Goal: Task Accomplishment & Management: Manage account settings

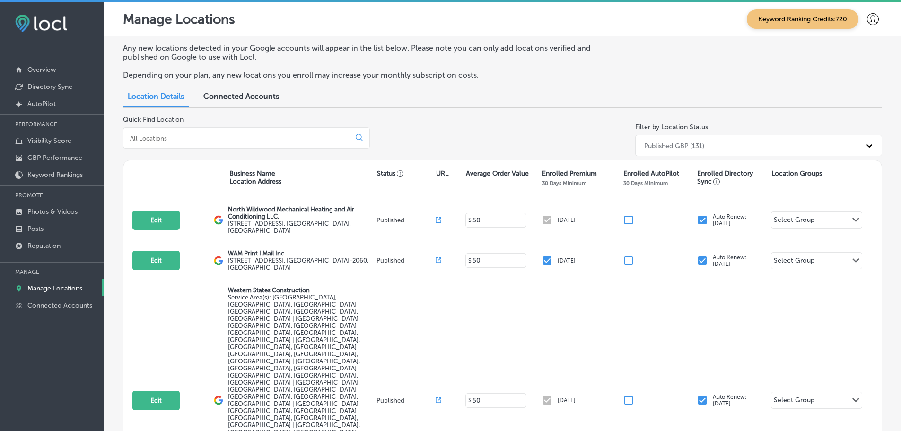
click at [268, 143] on div at bounding box center [246, 137] width 247 height 21
click at [267, 136] on input at bounding box center [238, 138] width 219 height 9
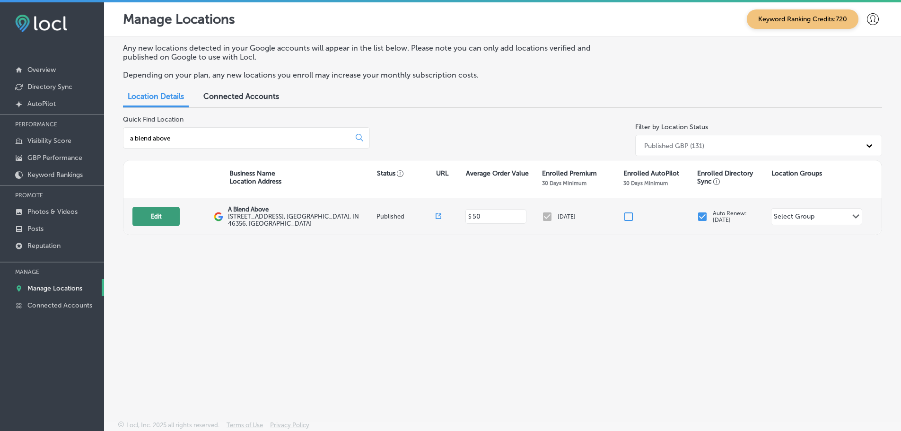
type input "a blend above"
click at [170, 214] on button "Edit" at bounding box center [155, 216] width 47 height 19
select select "US"
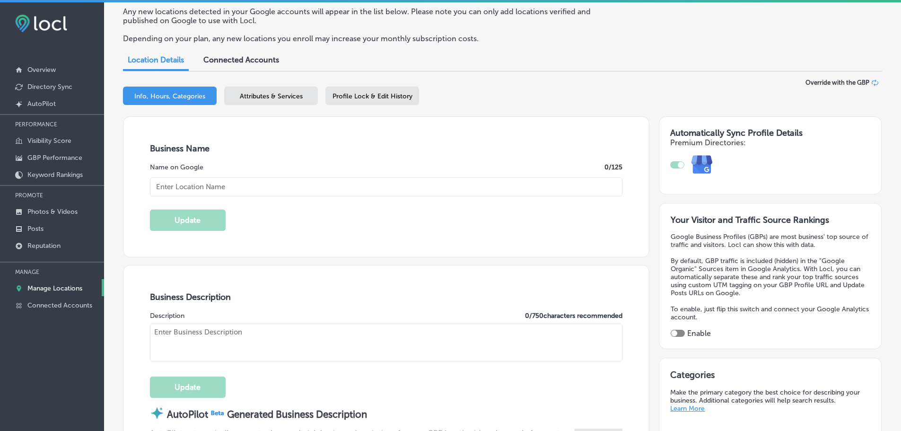
scroll to position [189, 0]
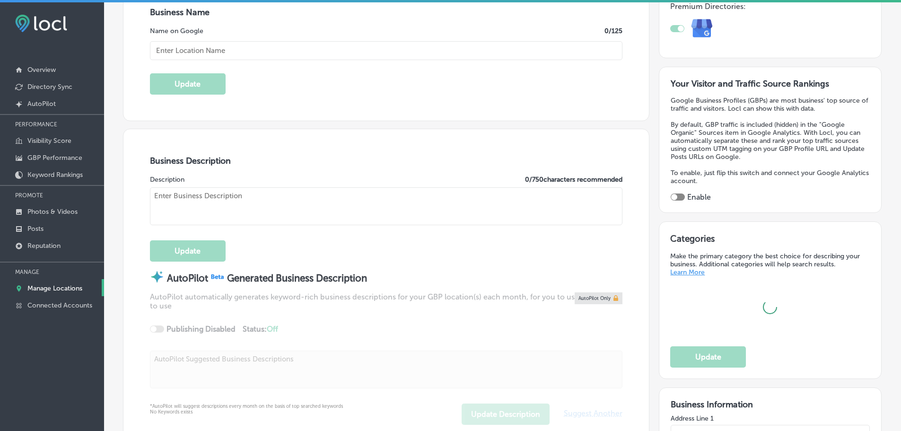
type input "A Blend Above"
type input "[STREET_ADDRESS]"
type input "[PERSON_NAME]"
type input "46356"
type input "US"
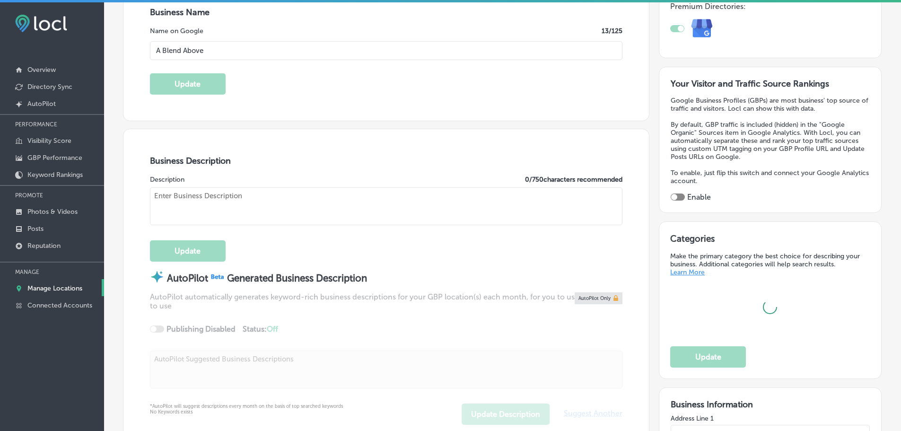
type input "[URL][DOMAIN_NAME]"
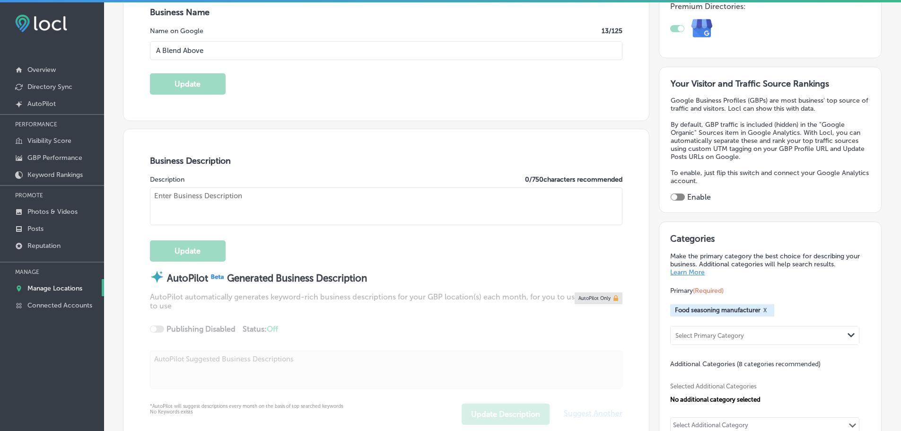
checkbox input "true"
type textarea "We are a small family owned and operated business located just outside of [GEOG…"
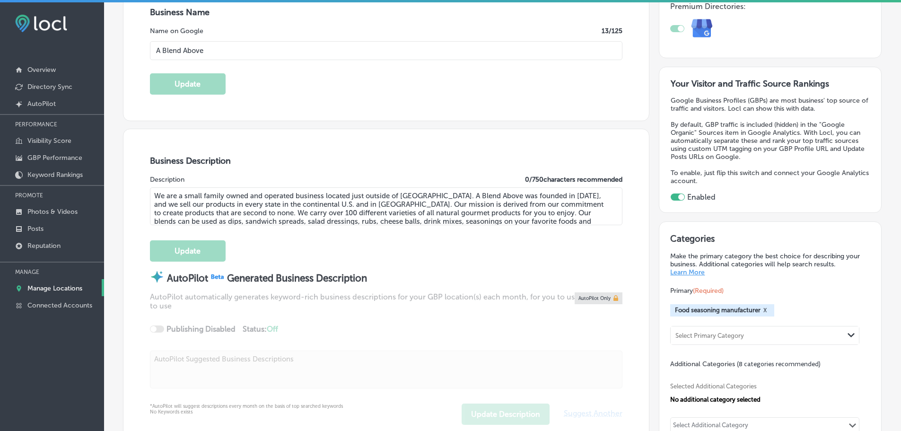
type input "[PHONE_NUMBER]"
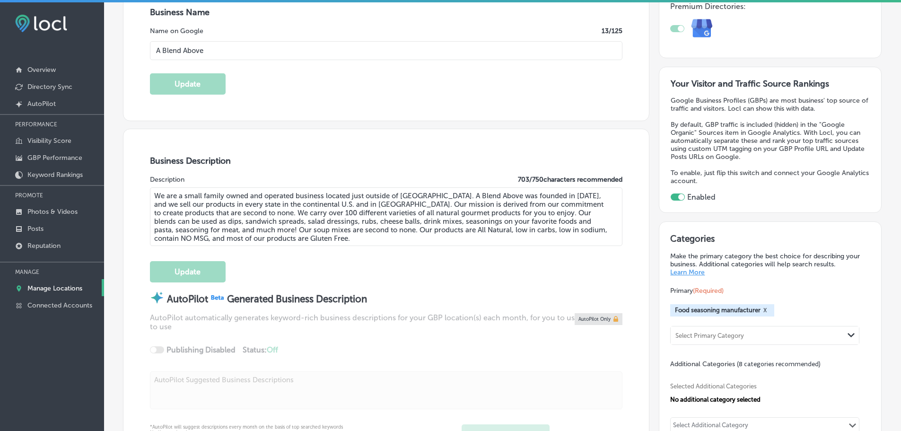
click at [275, 236] on textarea "We are a small family owned and operated business located just outside of [GEOG…" at bounding box center [386, 216] width 473 height 59
drag, startPoint x: 274, startPoint y: 236, endPoint x: 149, endPoint y: 195, distance: 132.2
click at [149, 195] on div "Business Description Description 703 / 750 characters recommended We are a smal…" at bounding box center [385, 300] width 525 height 342
paste textarea "A Blend Above is a family-owned food seasoning manufacturer located just outsid…"
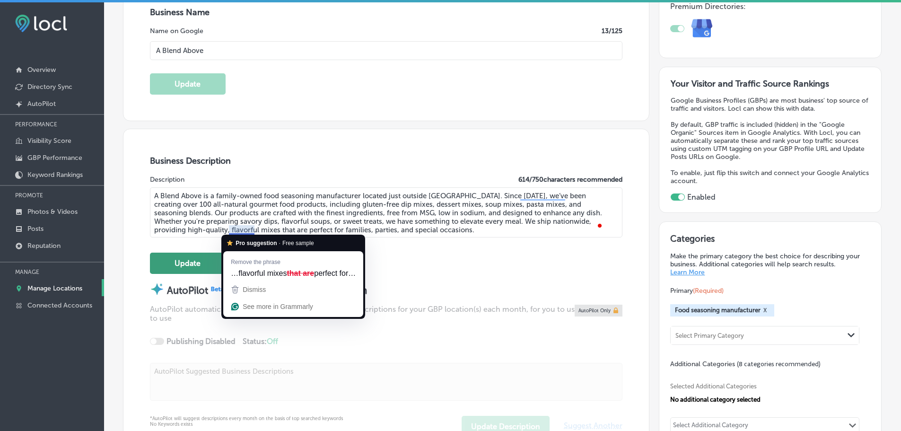
type textarea "A Blend Above is a family-owned food seasoning manufacturer located just outsid…"
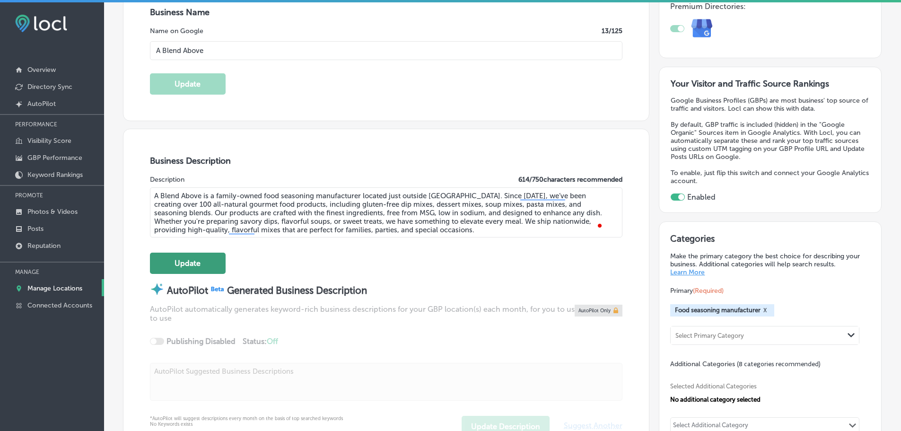
click at [182, 261] on button "Update" at bounding box center [188, 263] width 76 height 21
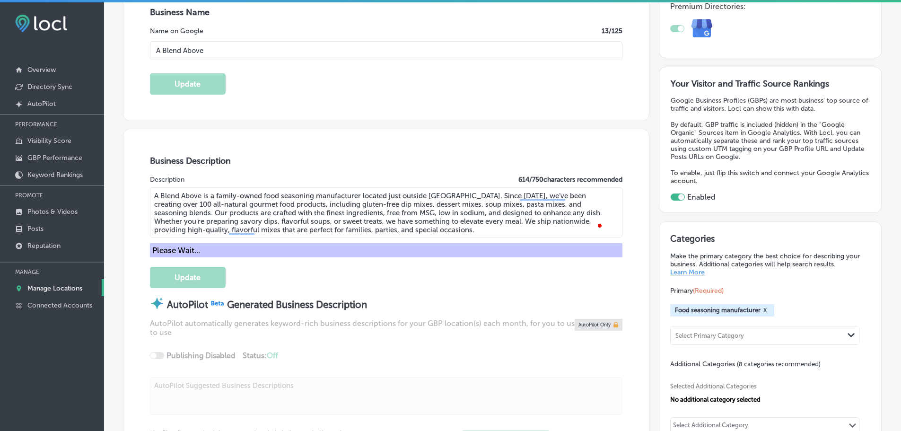
scroll to position [190, 0]
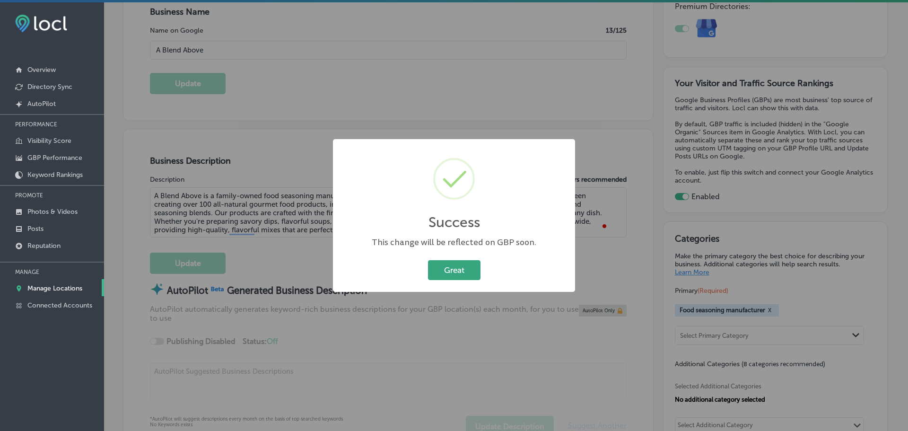
click at [451, 269] on button "Great" at bounding box center [454, 269] width 52 height 19
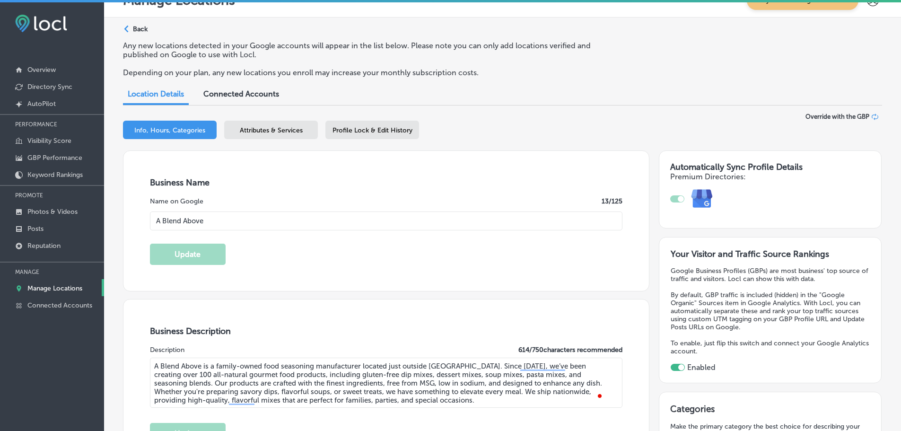
scroll to position [0, 0]
